Goal: Task Accomplishment & Management: Manage account settings

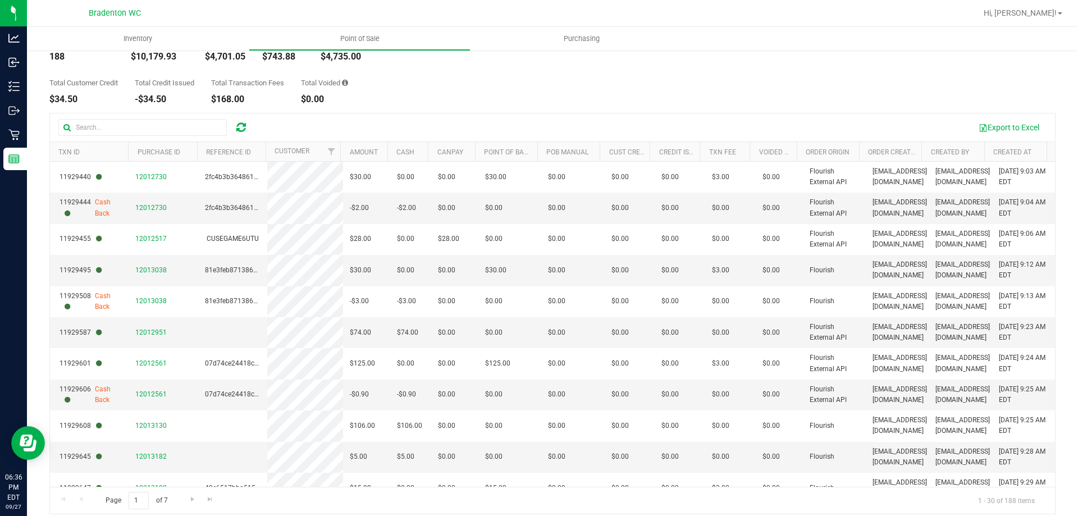
scroll to position [79, 0]
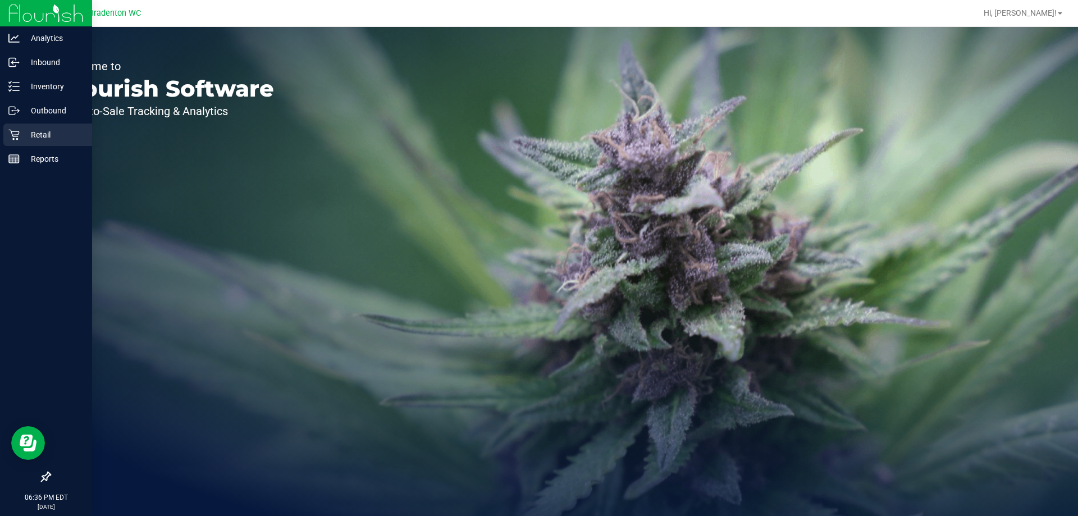
click at [2, 135] on link "Retail" at bounding box center [46, 136] width 92 height 24
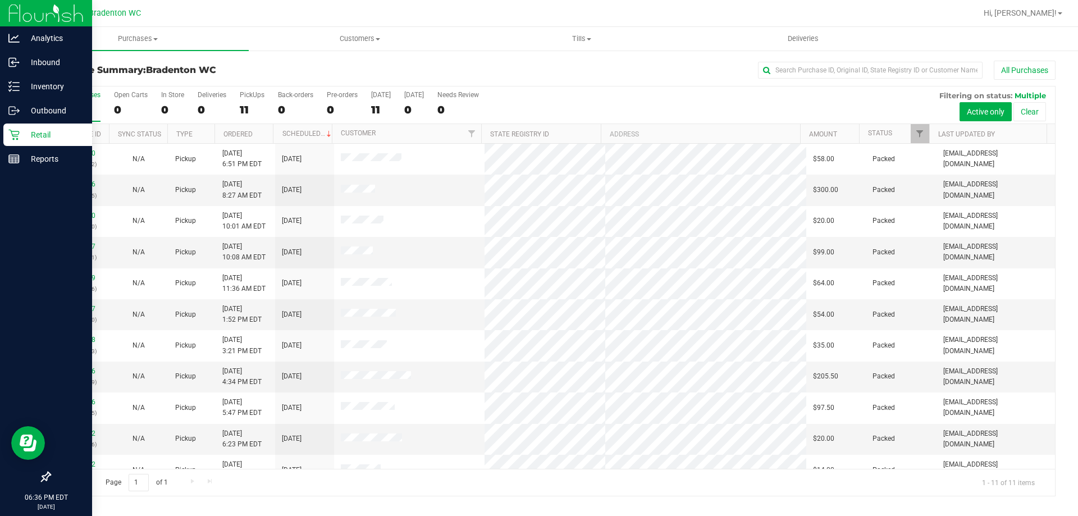
scroll to position [16, 0]
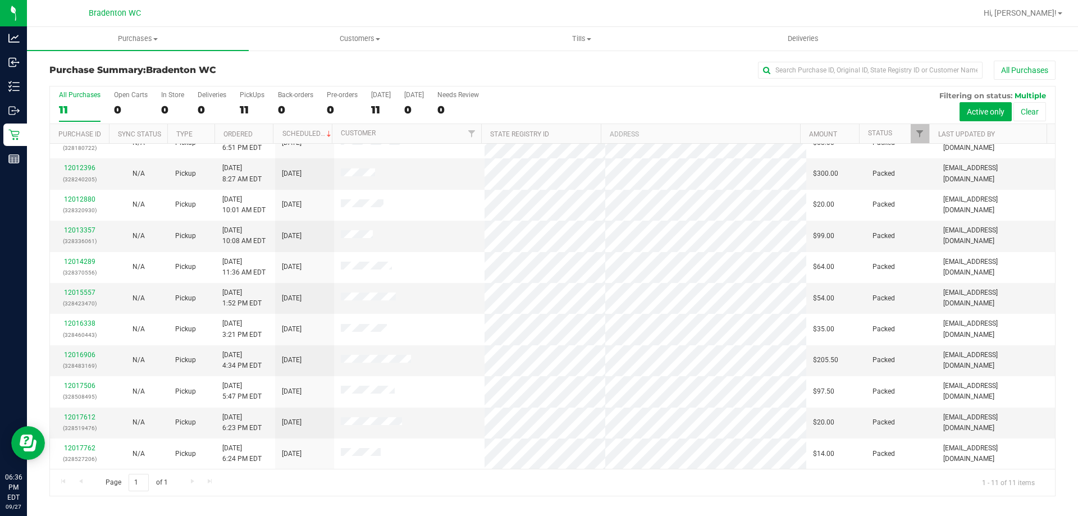
click at [476, 492] on div "Page 1 of 1 1 - 11 of 11 items" at bounding box center [552, 482] width 1005 height 27
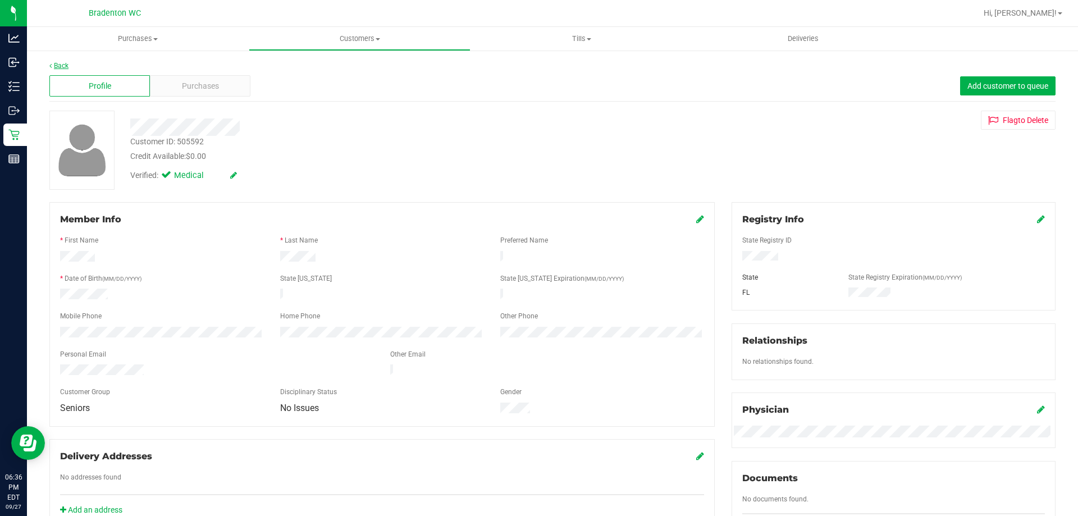
click at [60, 64] on link "Back" at bounding box center [58, 66] width 19 height 8
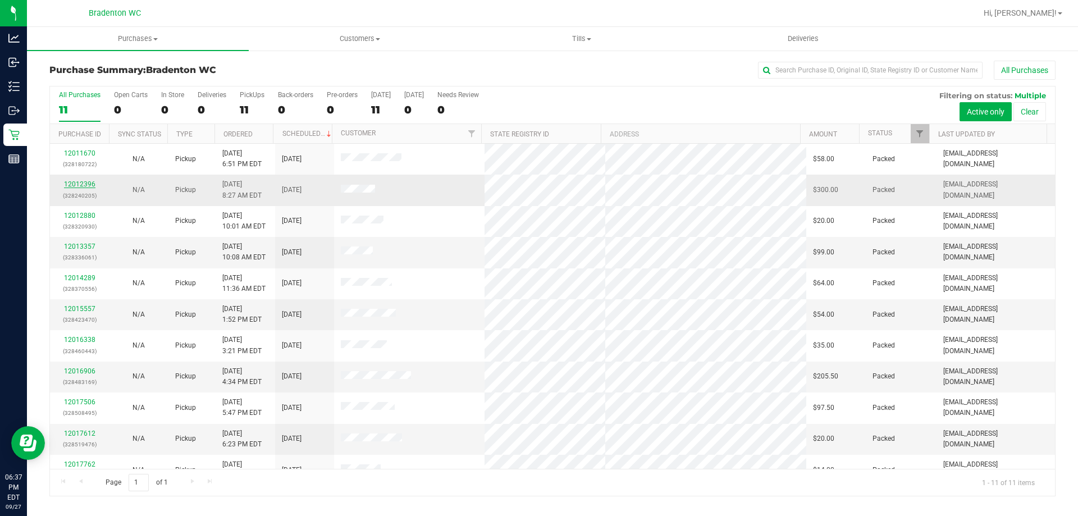
click at [80, 186] on link "12012396" at bounding box center [79, 184] width 31 height 8
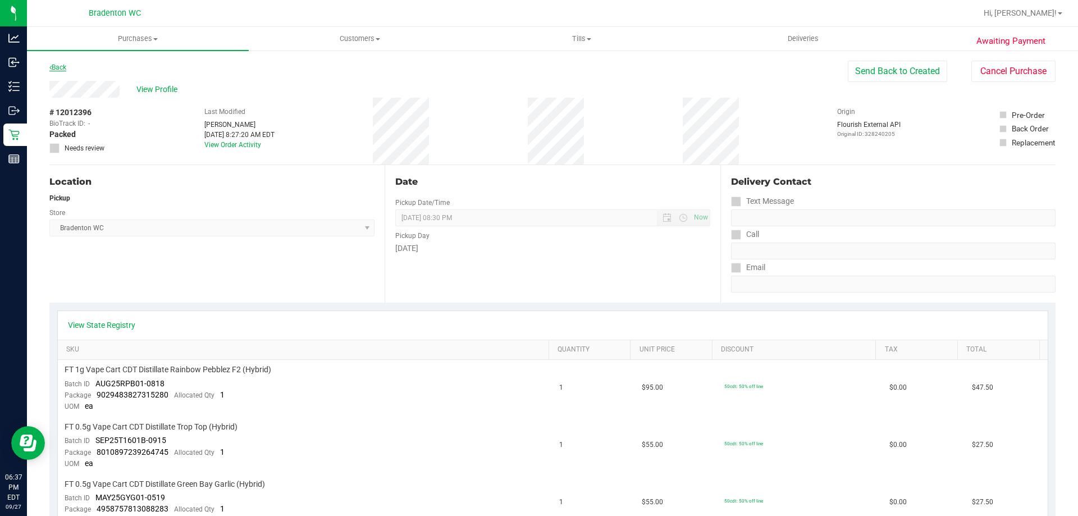
click at [51, 67] on icon at bounding box center [50, 67] width 2 height 7
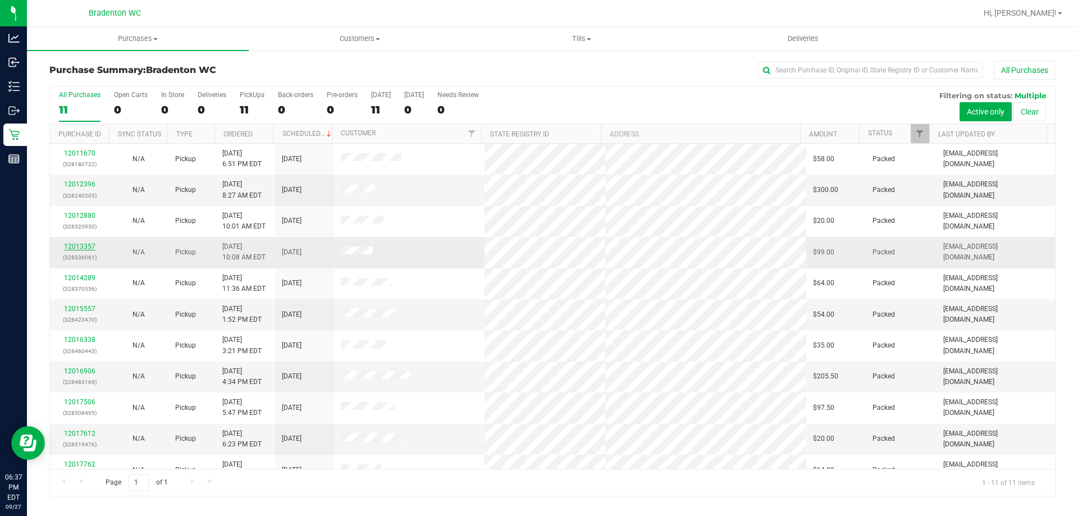
click at [80, 249] on link "12013357" at bounding box center [79, 247] width 31 height 8
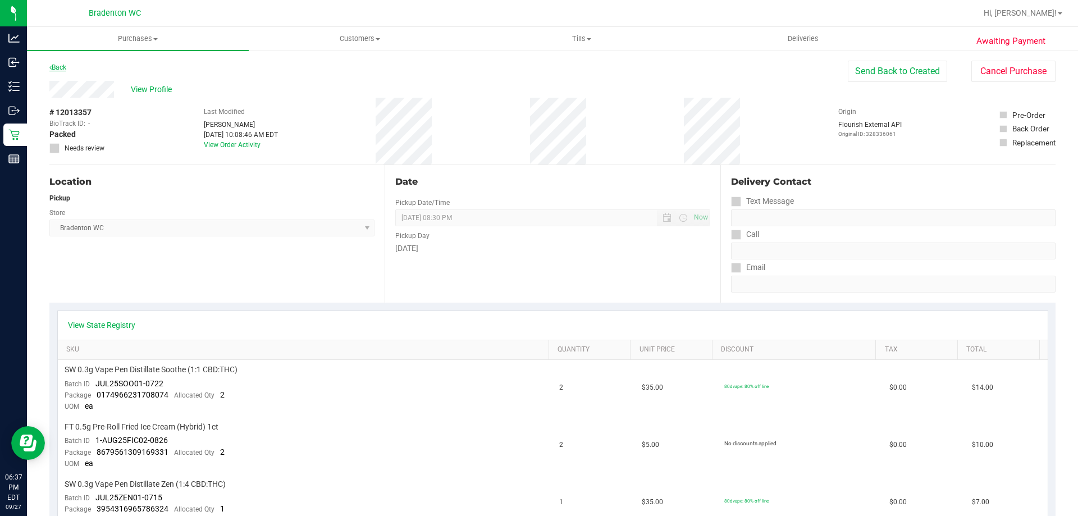
click at [51, 66] on icon at bounding box center [50, 67] width 2 height 7
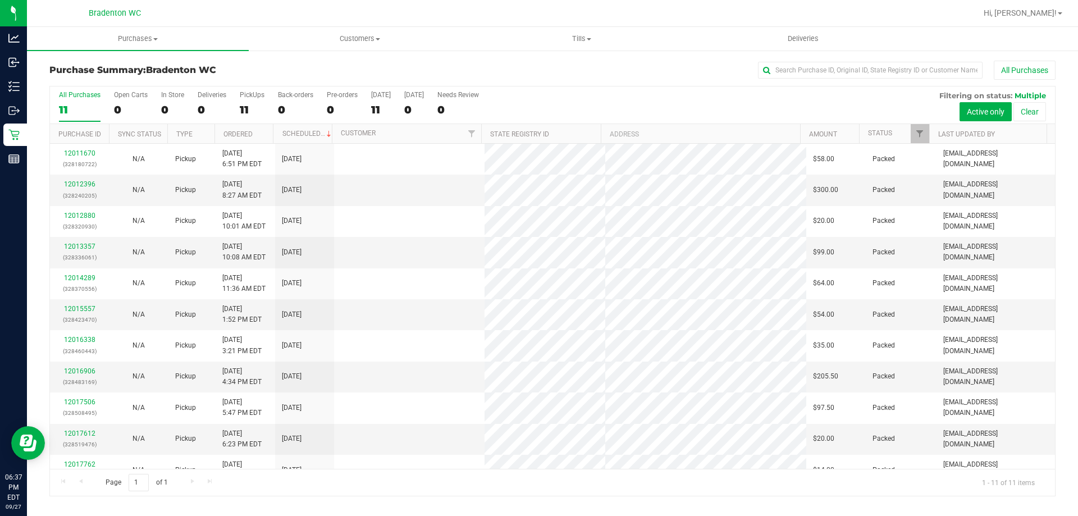
scroll to position [16, 0]
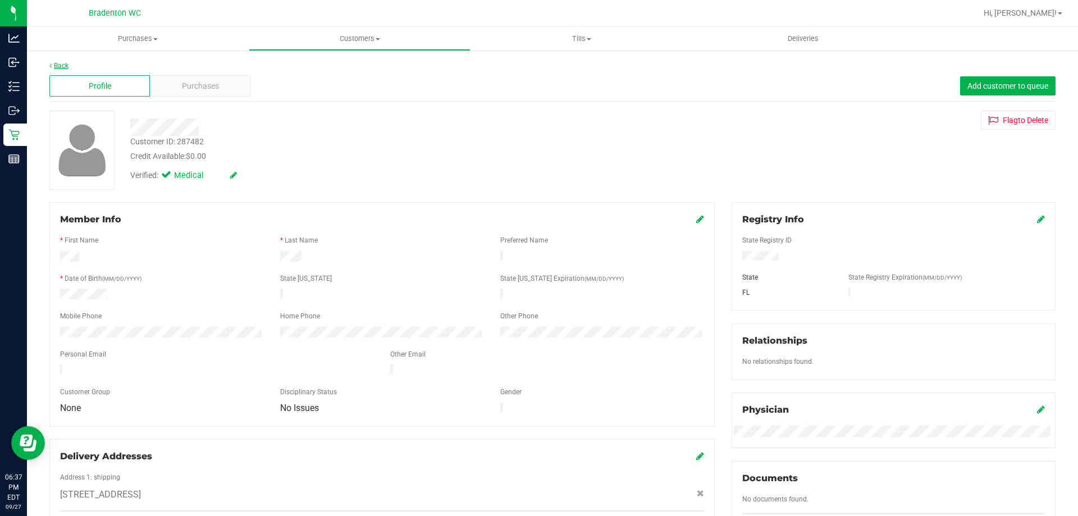
click at [51, 66] on icon at bounding box center [50, 65] width 2 height 7
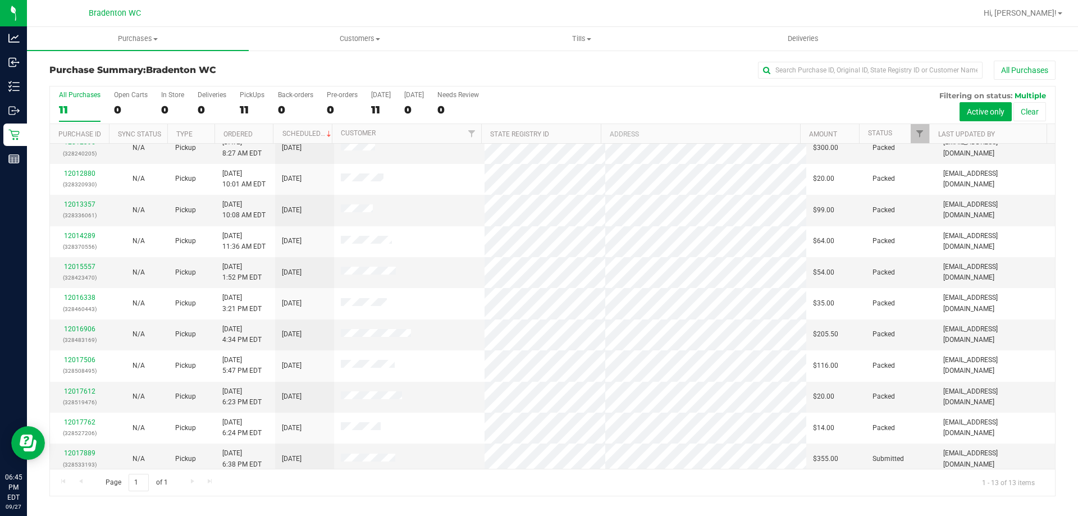
scroll to position [79, 0]
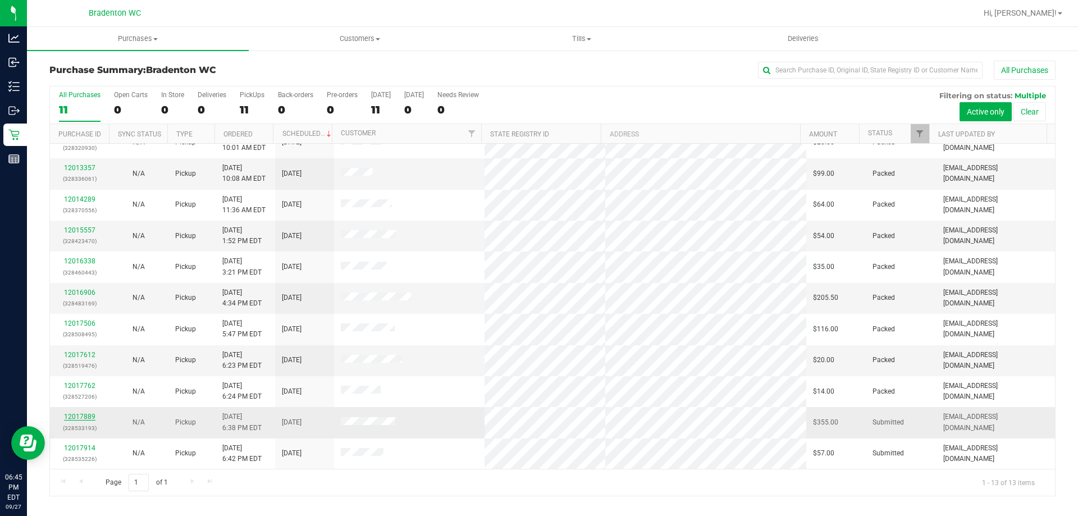
click at [89, 420] on link "12017889" at bounding box center [79, 417] width 31 height 8
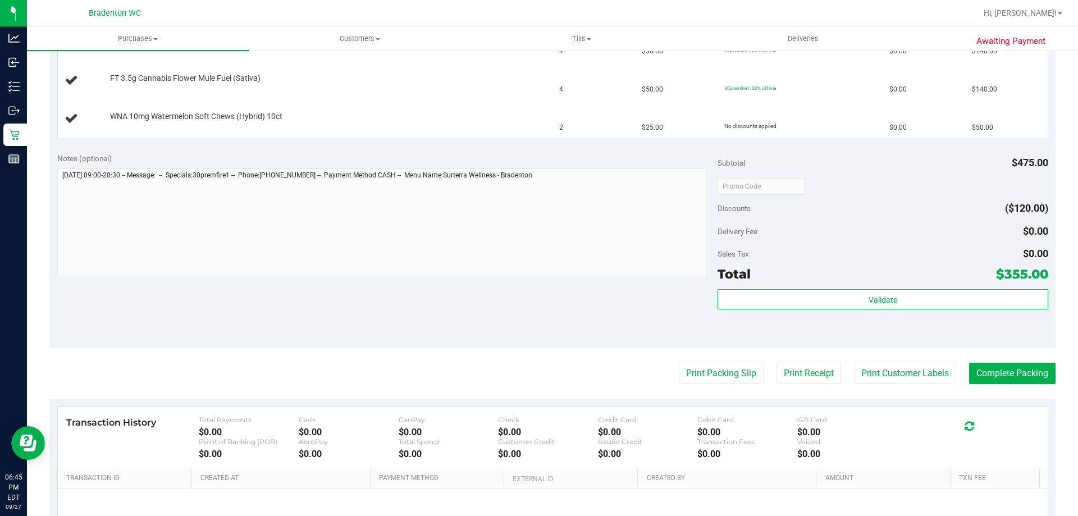
scroll to position [491, 0]
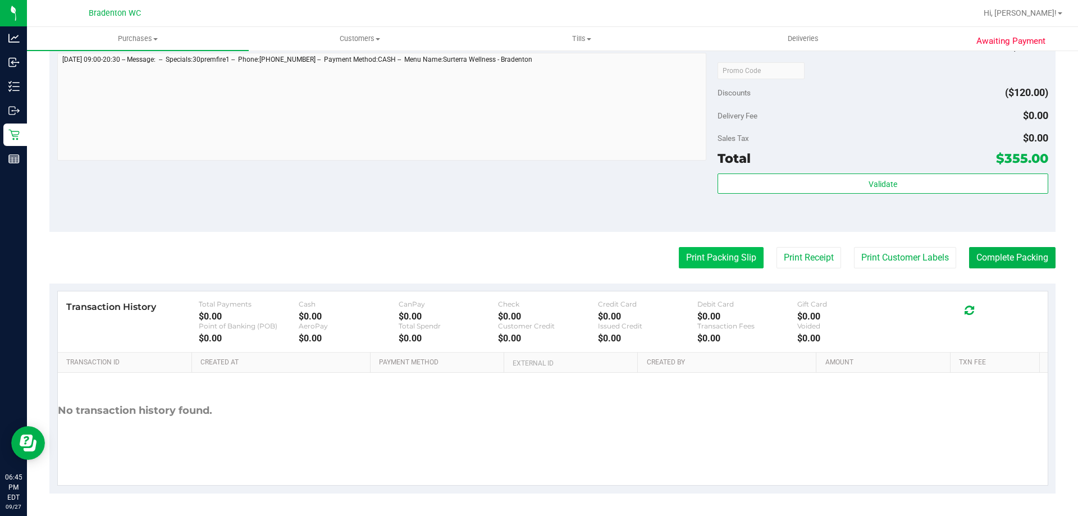
click at [719, 252] on button "Print Packing Slip" at bounding box center [721, 257] width 85 height 21
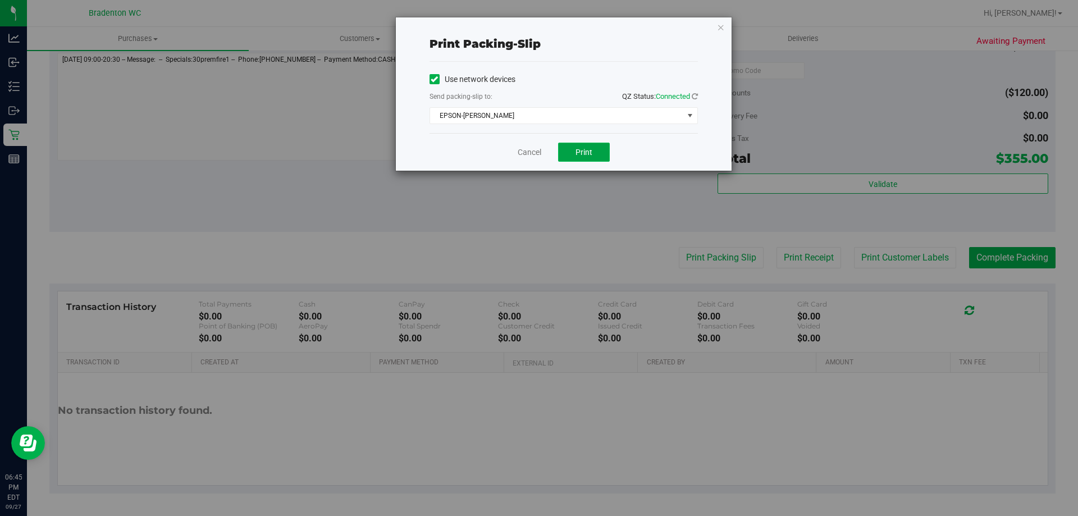
click at [580, 150] on span "Print" at bounding box center [584, 152] width 17 height 9
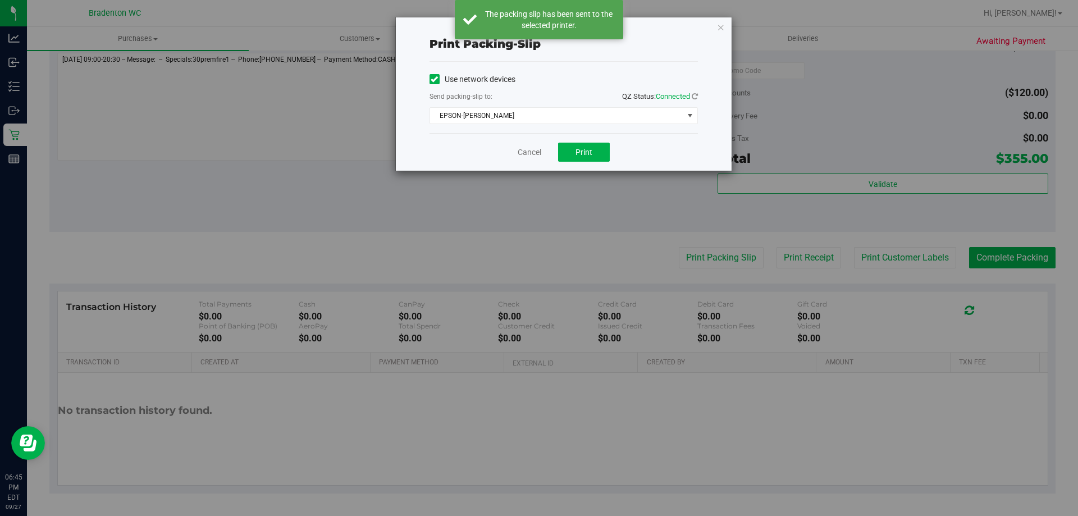
click at [725, 24] on div "Print packing-slip Use network devices Send packing-slip to: QZ Status: Connect…" at bounding box center [564, 93] width 336 height 153
click at [719, 28] on icon "button" at bounding box center [721, 26] width 8 height 13
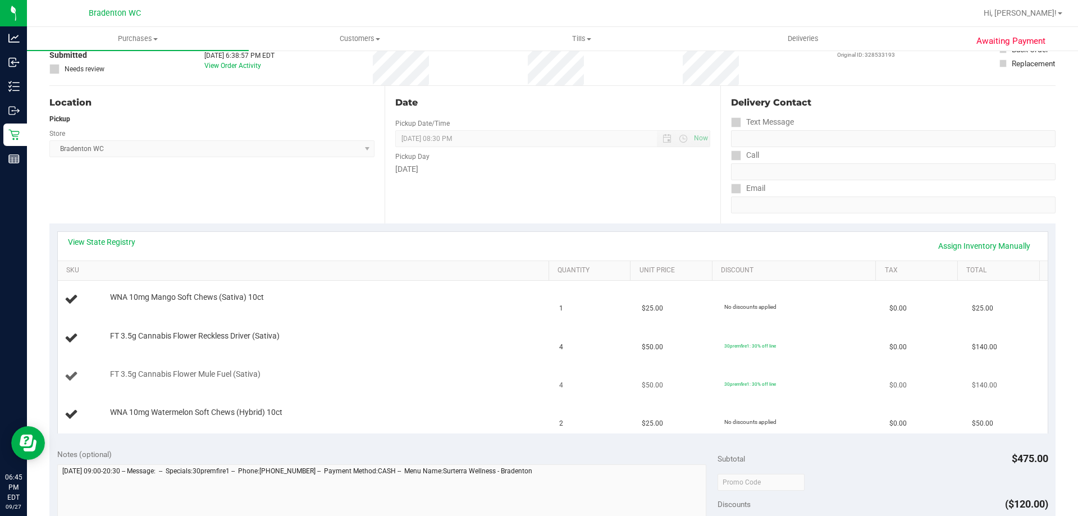
scroll to position [79, 0]
click at [101, 244] on link "View State Registry" at bounding box center [101, 242] width 67 height 11
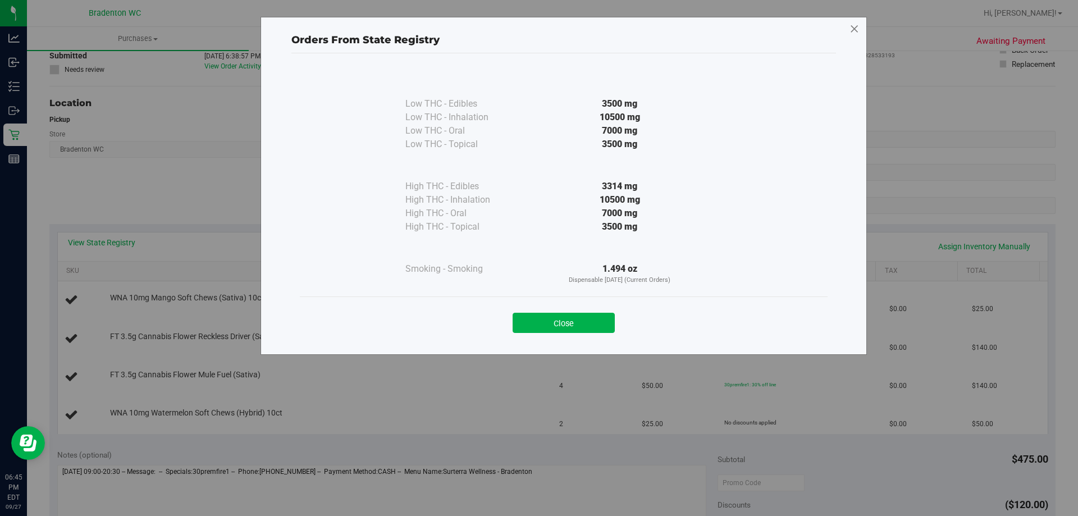
click at [855, 29] on icon at bounding box center [855, 29] width 10 height 18
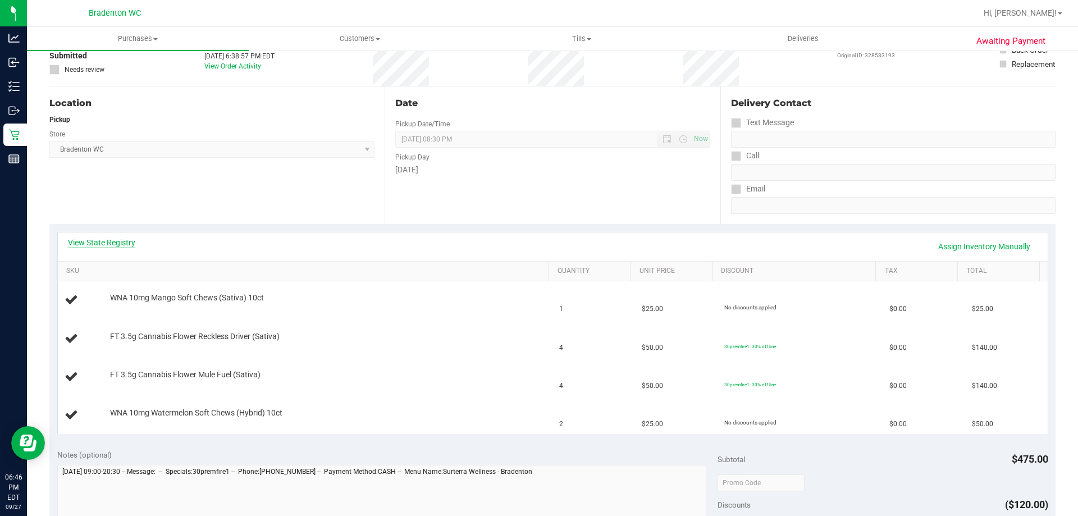
click at [107, 240] on link "View State Registry" at bounding box center [101, 242] width 67 height 11
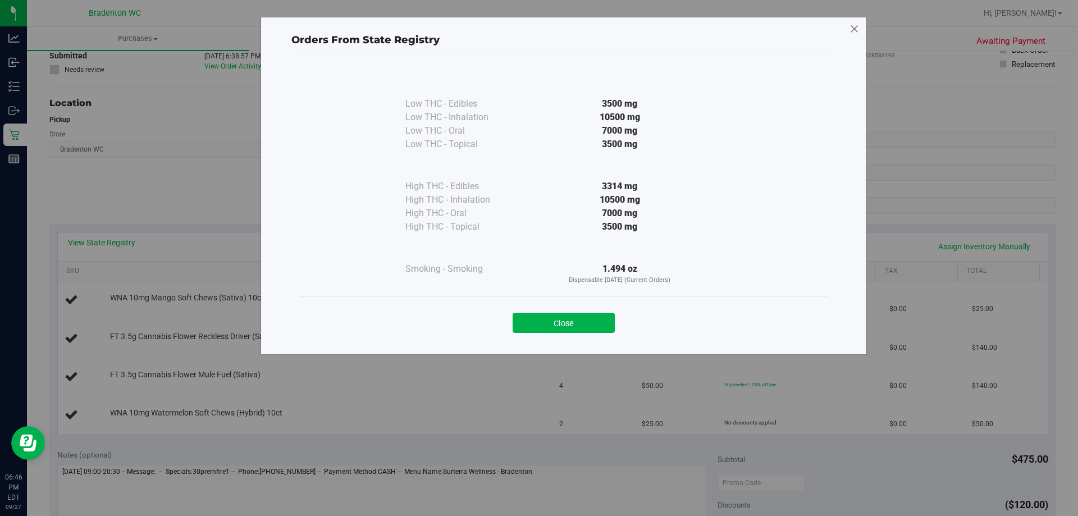
click at [855, 24] on icon at bounding box center [855, 29] width 10 height 18
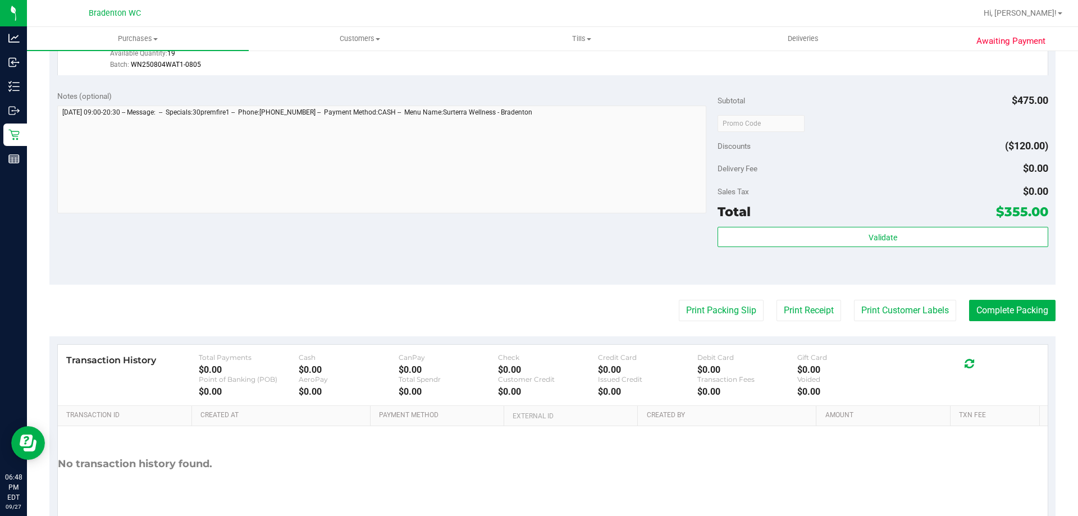
scroll to position [544, 0]
click at [1004, 313] on button "Complete Packing" at bounding box center [1012, 310] width 86 height 21
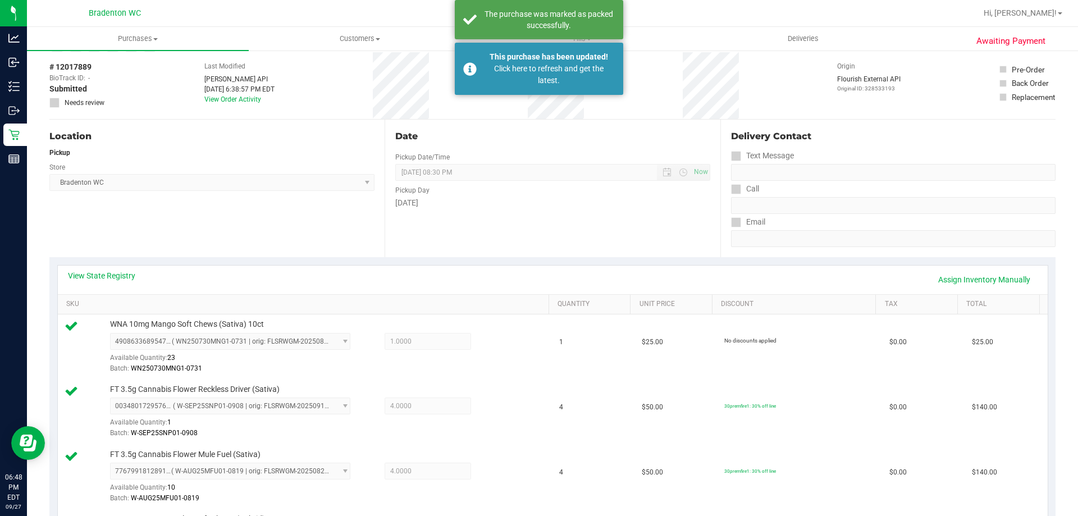
scroll to position [16, 0]
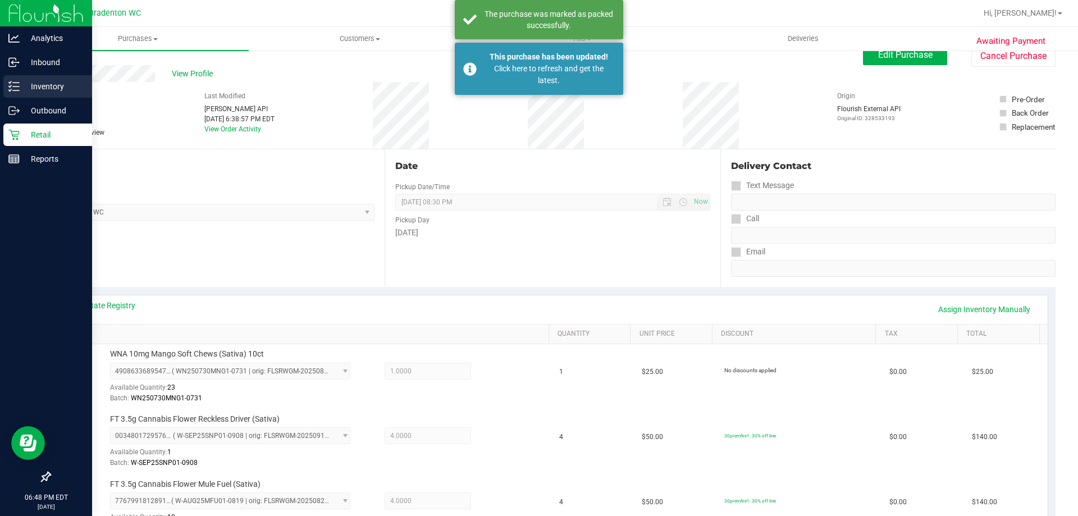
click at [10, 86] on icon at bounding box center [13, 86] width 11 height 11
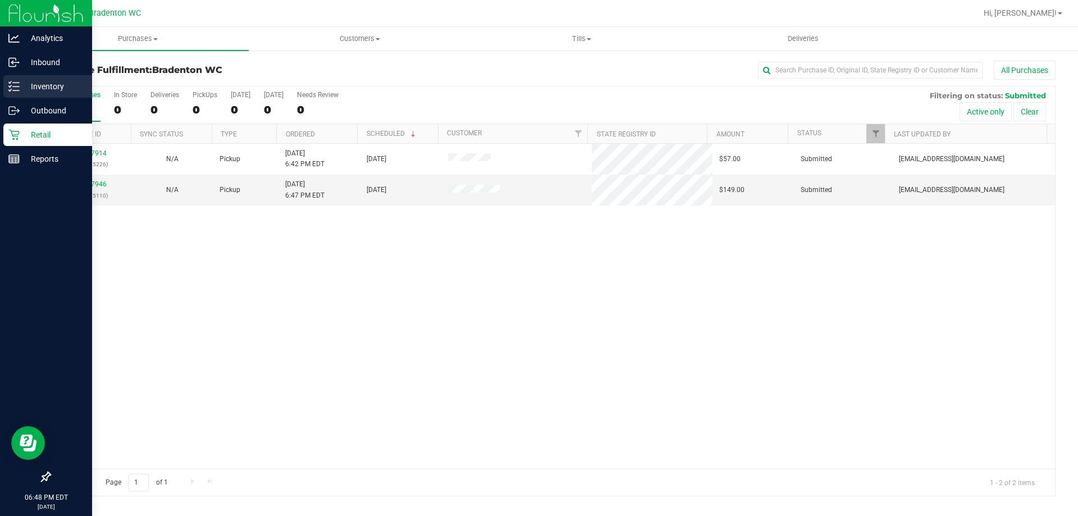
click at [47, 85] on p "Inventory" at bounding box center [53, 86] width 67 height 13
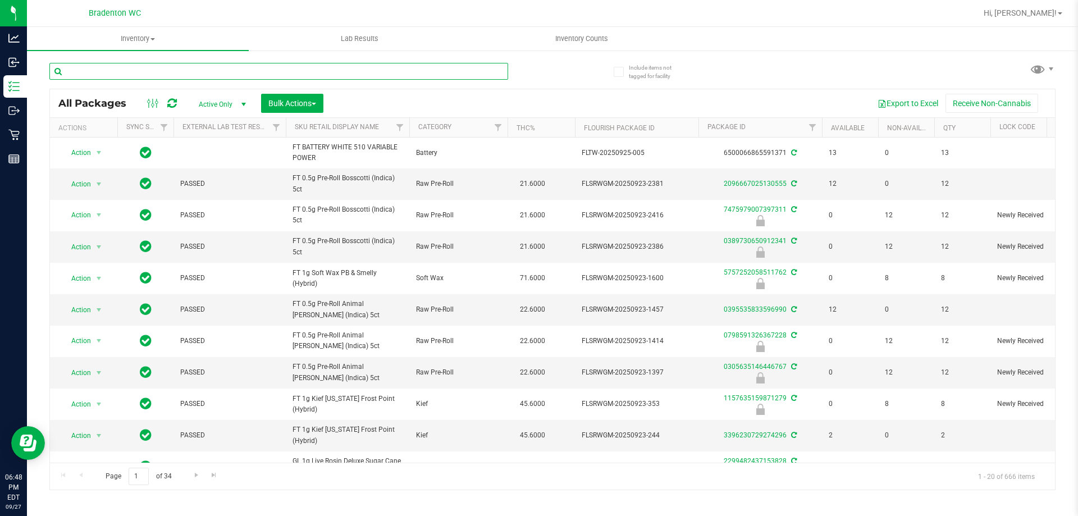
click at [227, 67] on input "text" at bounding box center [278, 71] width 459 height 17
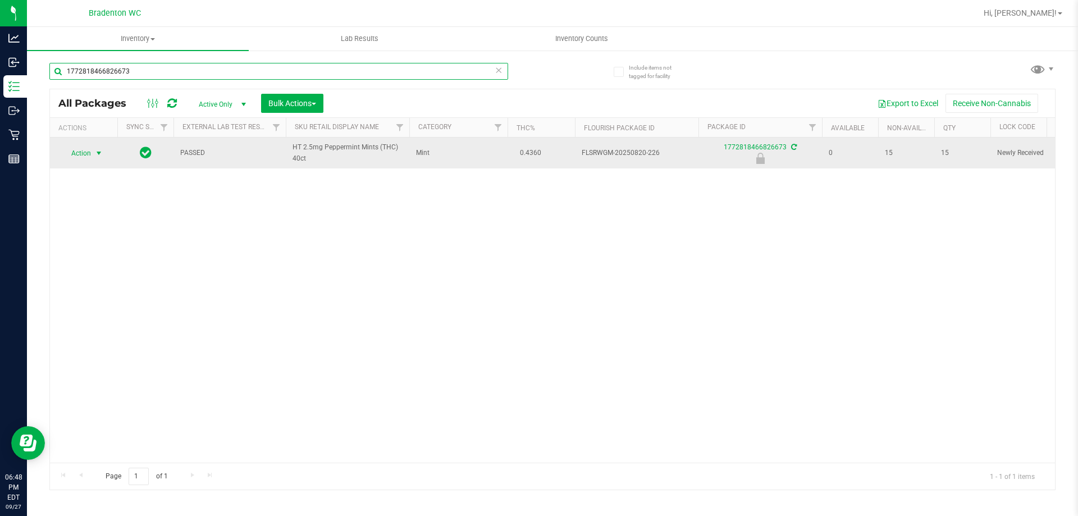
type input "1772818466826673"
click at [95, 154] on span "select" at bounding box center [98, 153] width 9 height 9
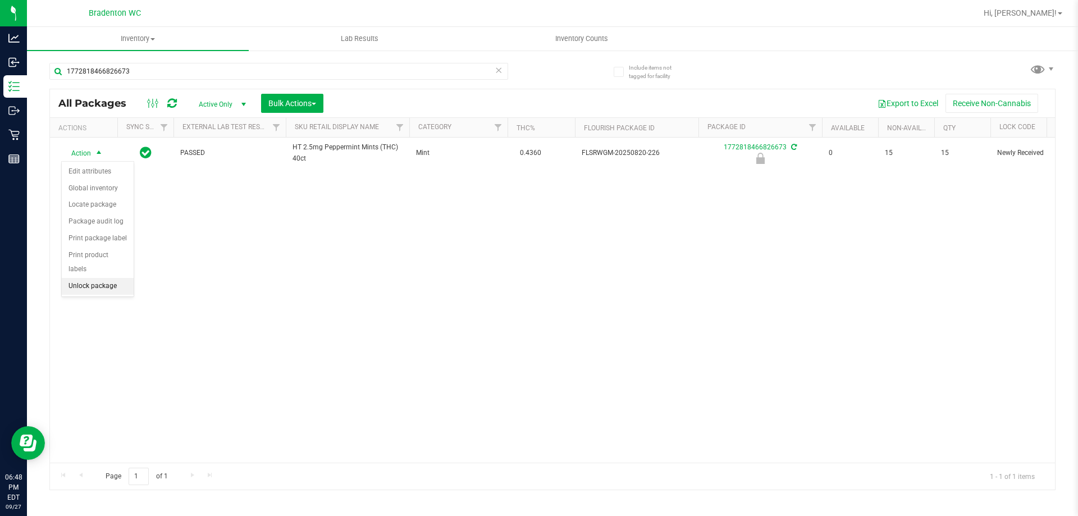
click at [101, 278] on li "Unlock package" at bounding box center [98, 286] width 72 height 17
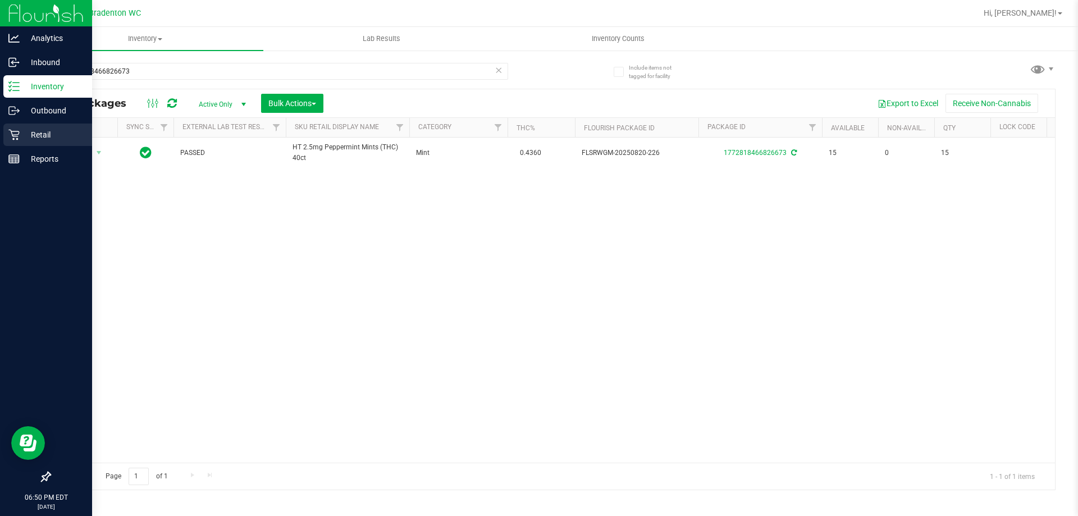
click at [17, 139] on icon at bounding box center [13, 135] width 11 height 11
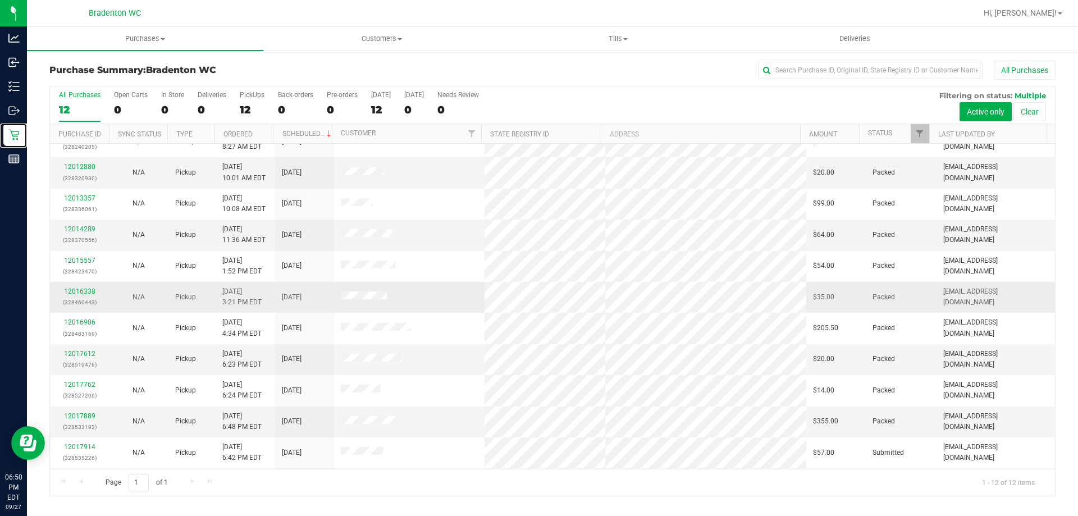
scroll to position [48, 0]
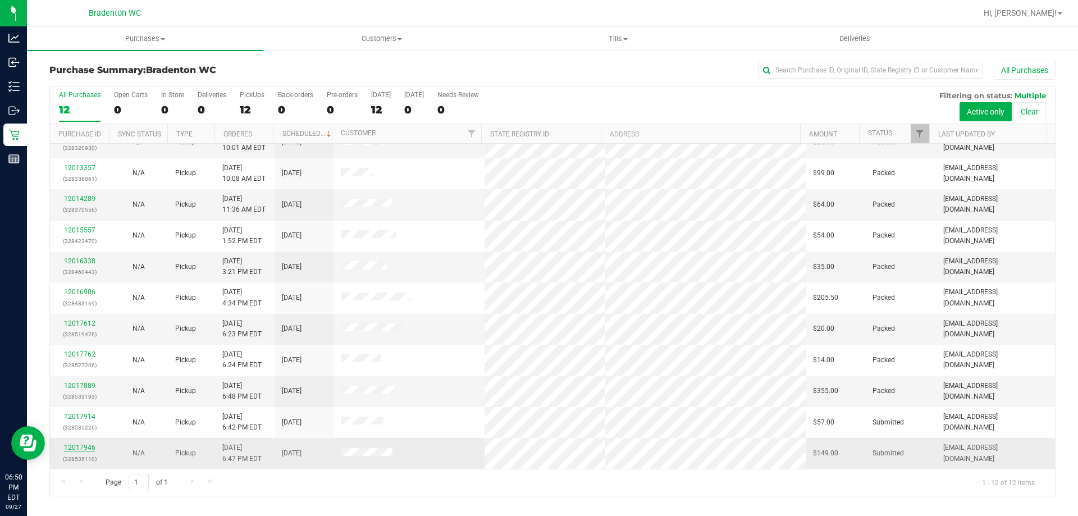
click at [84, 447] on link "12017946" at bounding box center [79, 448] width 31 height 8
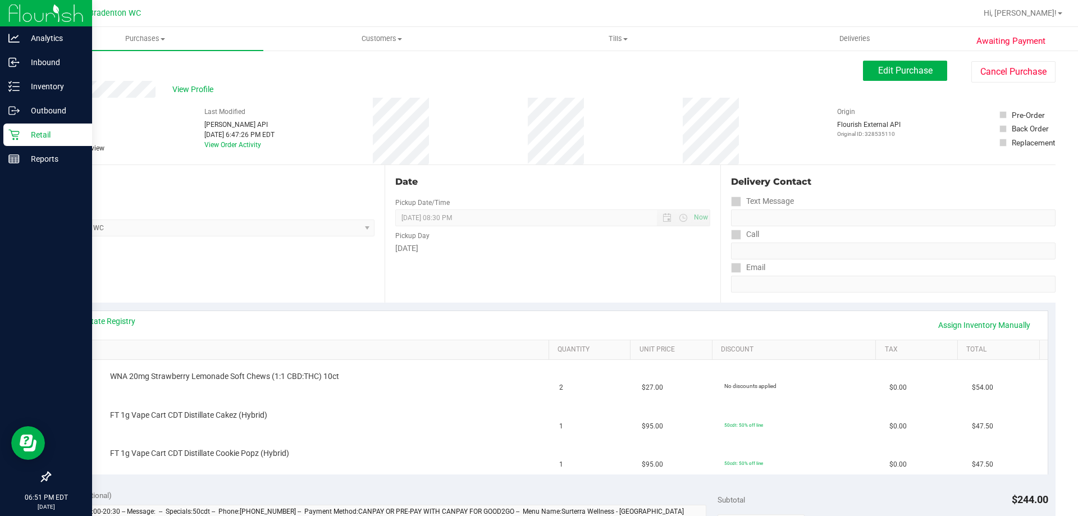
click at [13, 137] on icon at bounding box center [13, 134] width 11 height 11
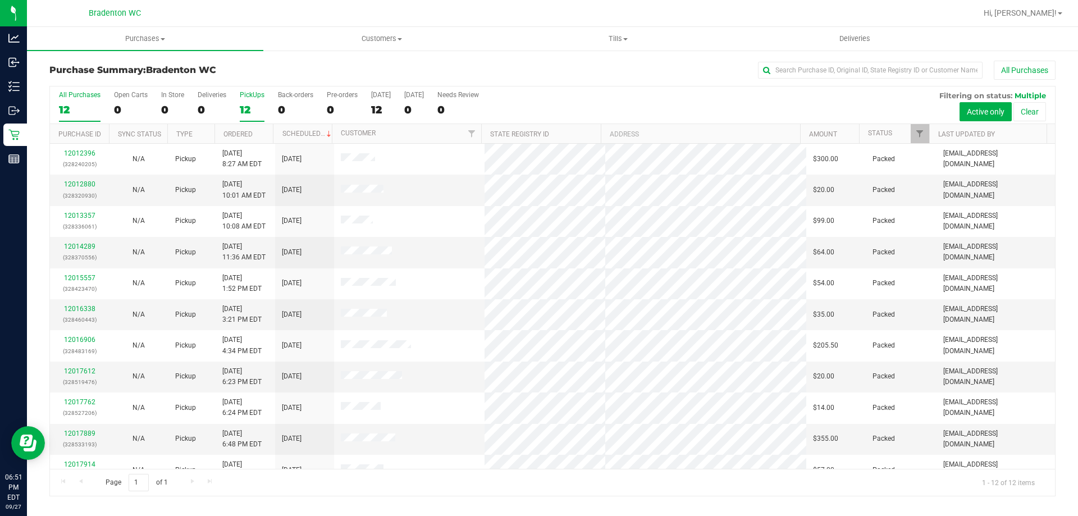
click at [251, 102] on label "PickUps 12" at bounding box center [252, 106] width 25 height 31
click at [0, 0] on input "PickUps 12" at bounding box center [0, 0] width 0 height 0
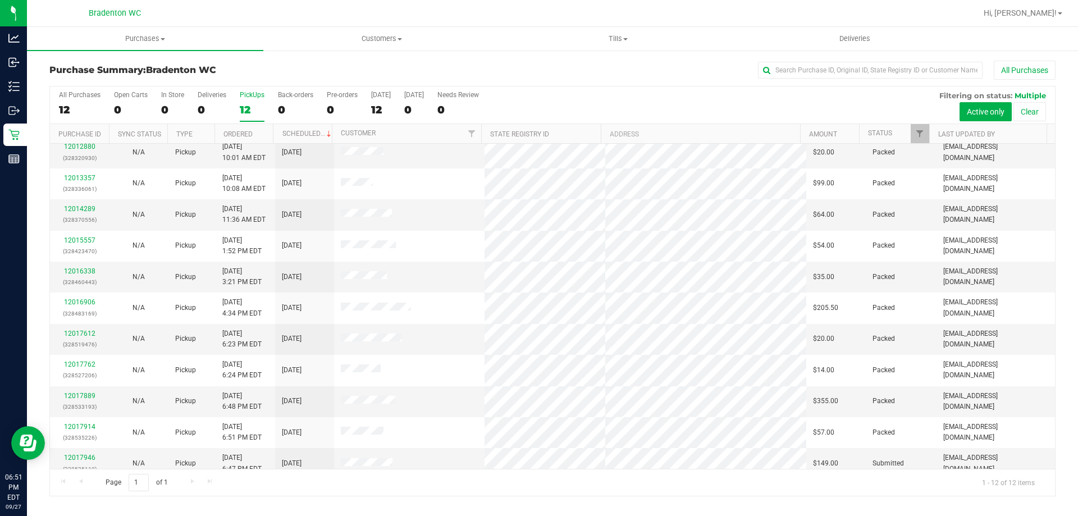
scroll to position [48, 0]
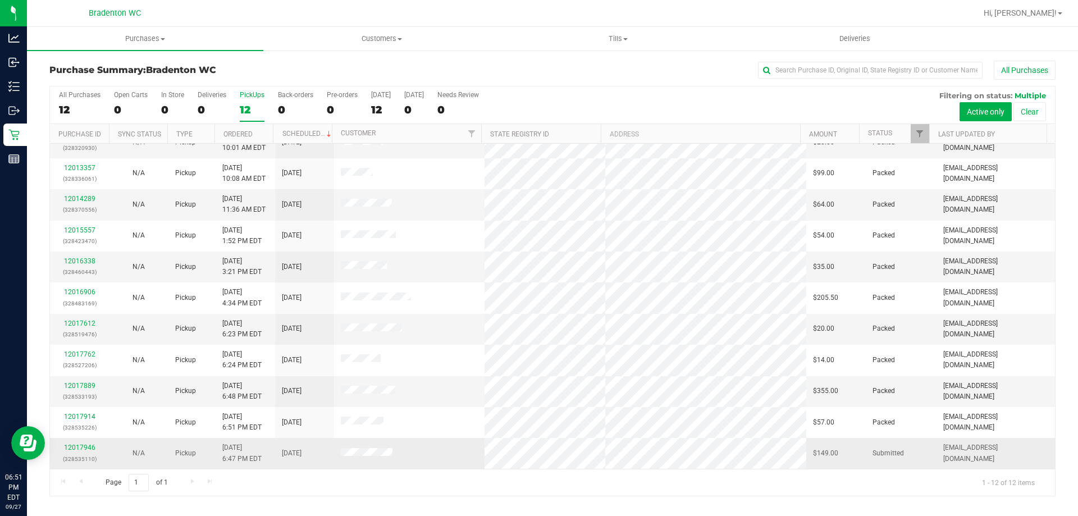
click at [94, 448] on div "12017946 (328535110)" at bounding box center [79, 453] width 45 height 21
click at [86, 448] on link "12017946" at bounding box center [79, 448] width 31 height 8
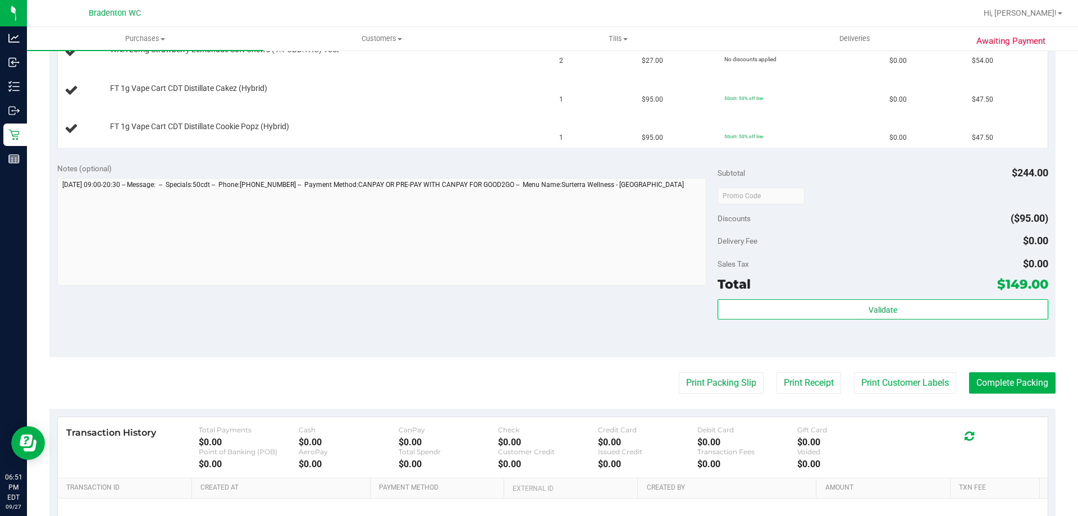
scroll to position [326, 0]
click at [704, 388] on button "Print Packing Slip" at bounding box center [721, 383] width 85 height 21
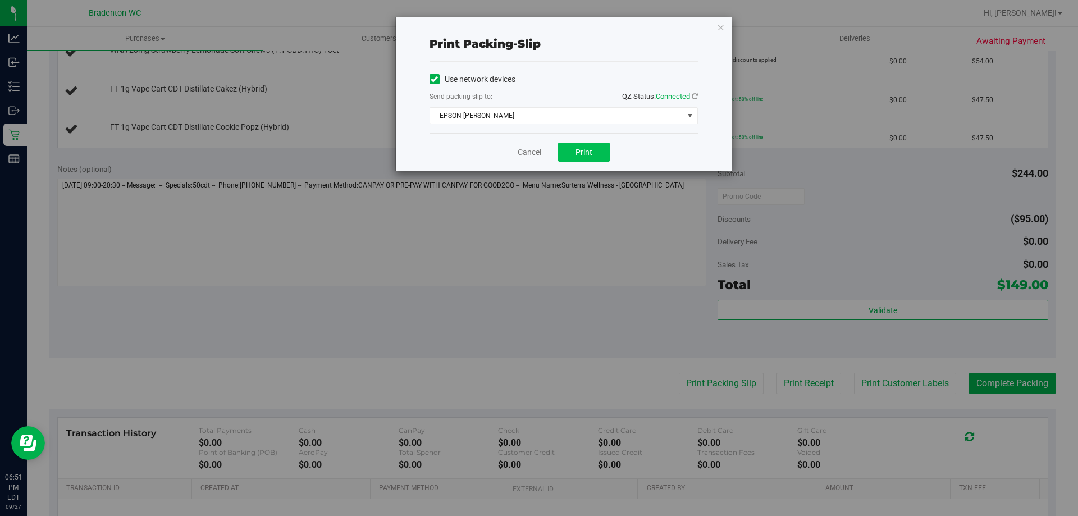
click at [583, 152] on span "Print" at bounding box center [584, 152] width 17 height 9
click at [723, 28] on icon "button" at bounding box center [721, 26] width 8 height 13
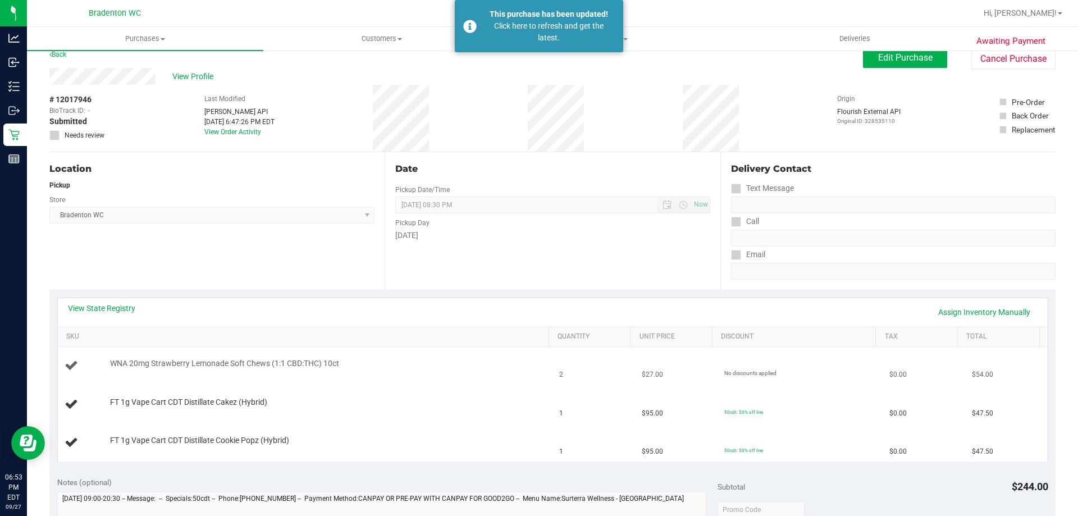
scroll to position [0, 0]
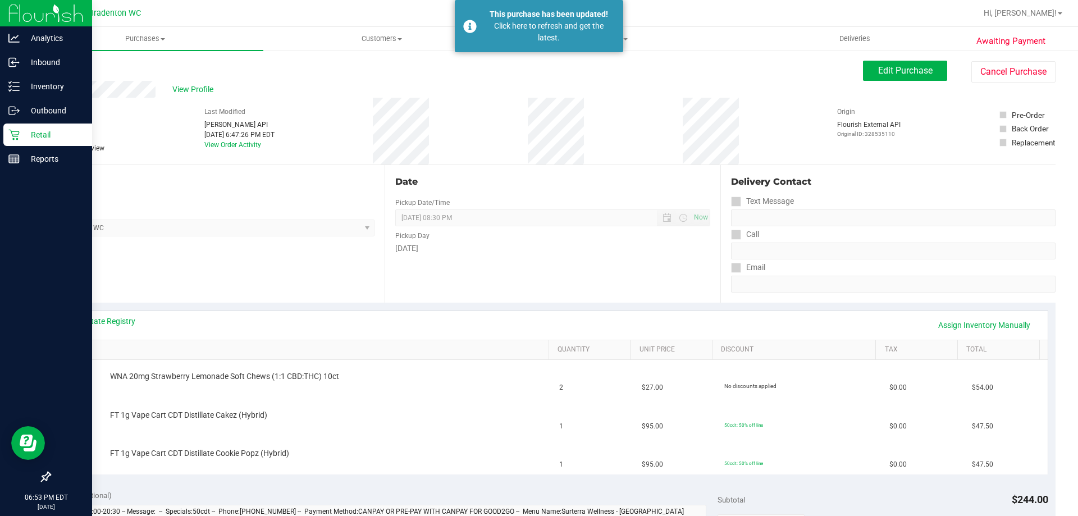
drag, startPoint x: 15, startPoint y: 131, endPoint x: 59, endPoint y: 136, distance: 44.0
click at [17, 131] on icon at bounding box center [13, 135] width 11 height 11
